Goal: Task Accomplishment & Management: Use online tool/utility

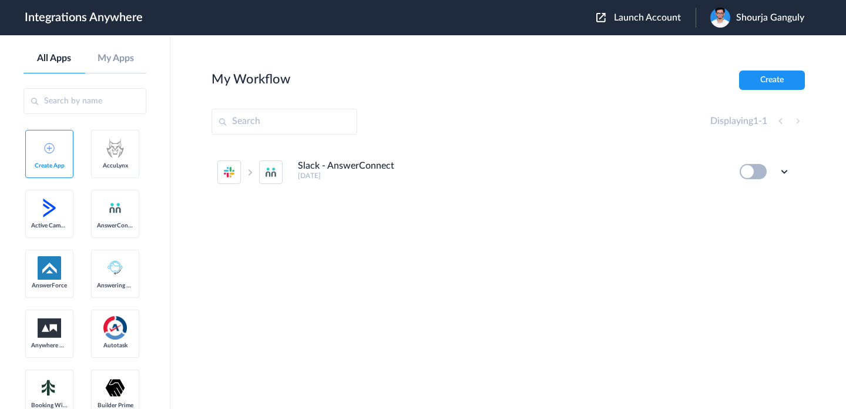
click at [631, 18] on span "Launch Account" at bounding box center [647, 17] width 67 height 9
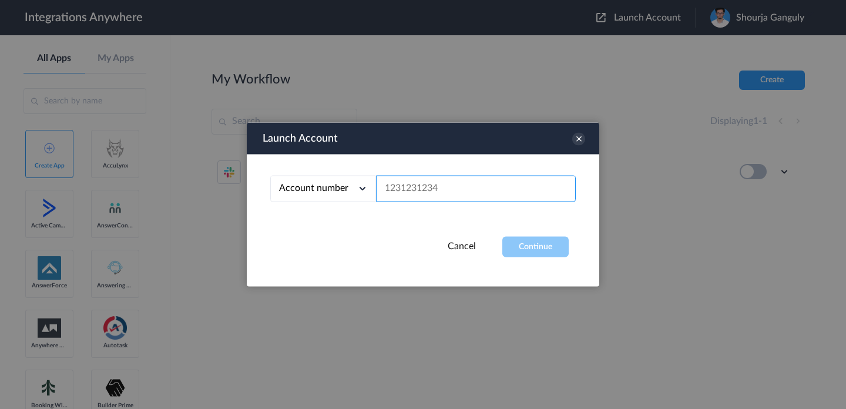
click at [453, 189] on input "text" at bounding box center [476, 189] width 200 height 26
paste input "2523167229"
type input "2523167229"
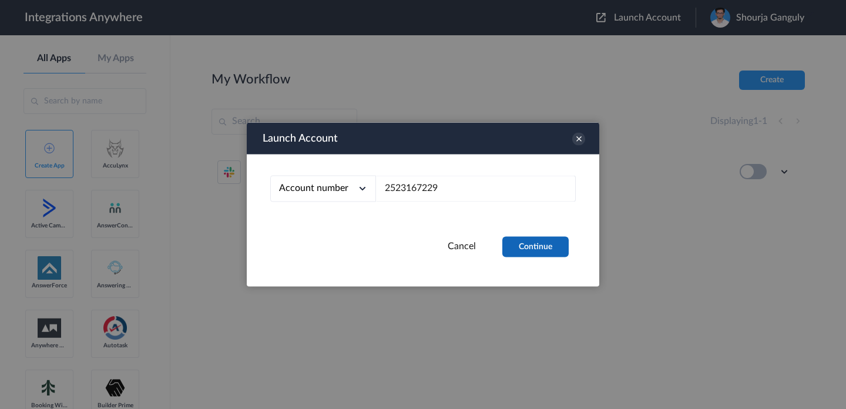
click at [527, 247] on button "Continue" at bounding box center [535, 247] width 66 height 21
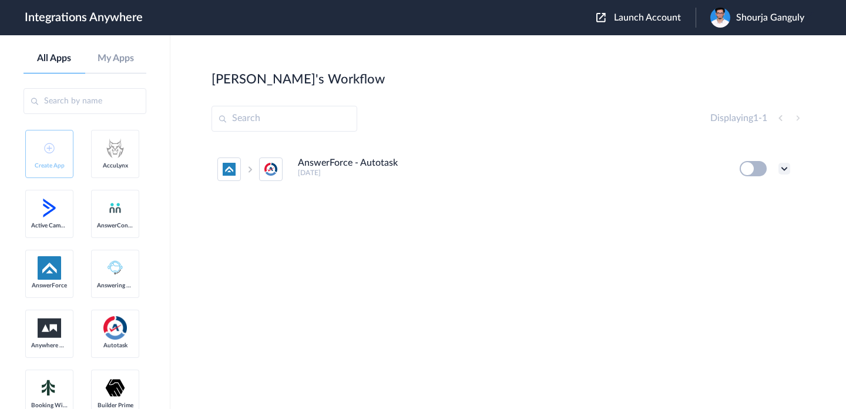
click at [786, 170] on icon at bounding box center [785, 169] width 12 height 12
click at [740, 194] on link "Edit" at bounding box center [737, 196] width 28 height 8
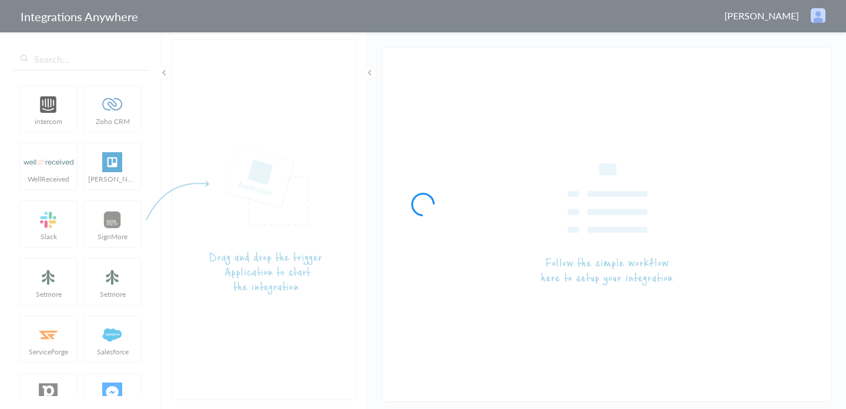
type input "AnswerForce - Autotask"
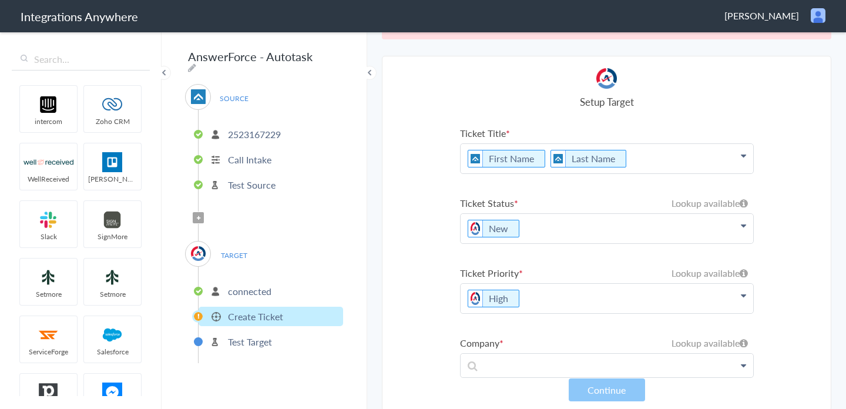
scroll to position [30, 0]
